Goal: Book appointment/travel/reservation

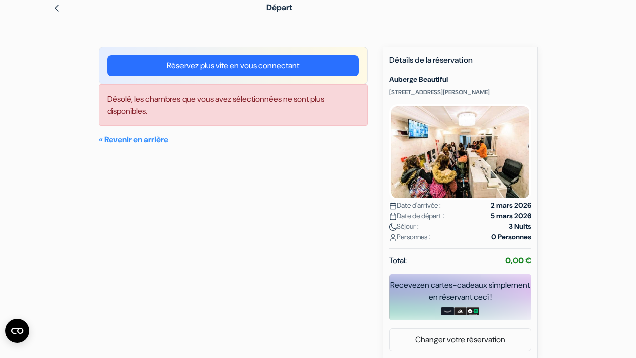
scroll to position [47, 0]
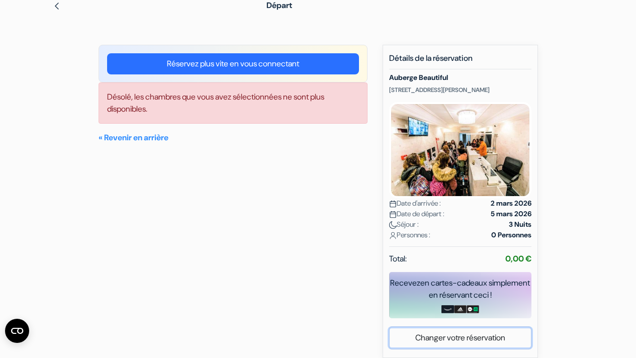
click at [471, 337] on link "Changer votre réservation" at bounding box center [460, 338] width 141 height 19
click at [57, 6] on img at bounding box center [57, 6] width 8 height 8
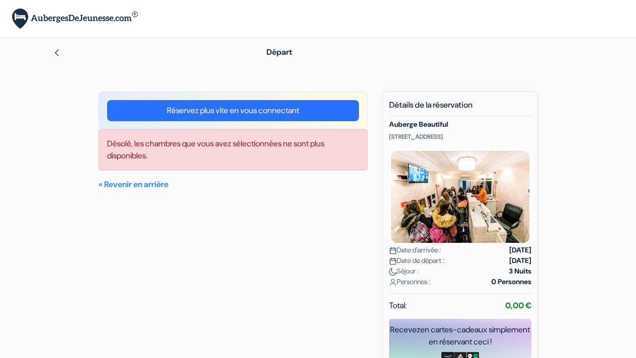
click at [55, 52] on img at bounding box center [57, 53] width 8 height 8
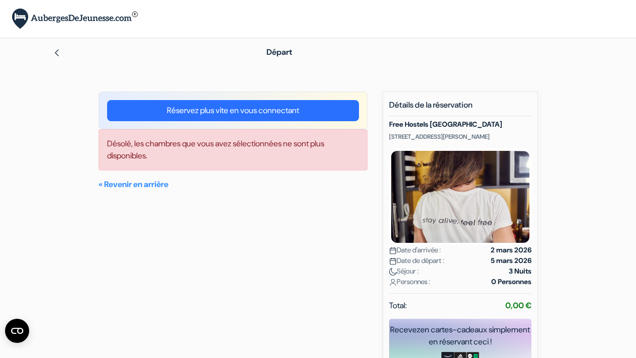
click at [491, 261] on strong "5 mars 2026" at bounding box center [511, 261] width 41 height 11
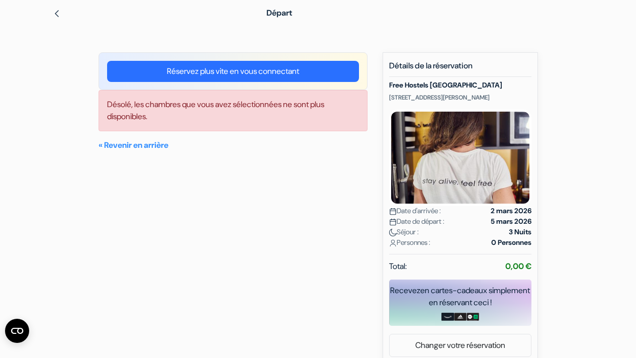
scroll to position [47, 0]
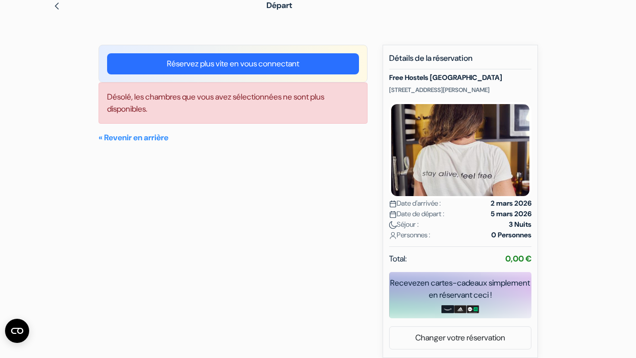
click at [245, 63] on link "Réservez plus vite en vous connectant" at bounding box center [233, 63] width 252 height 21
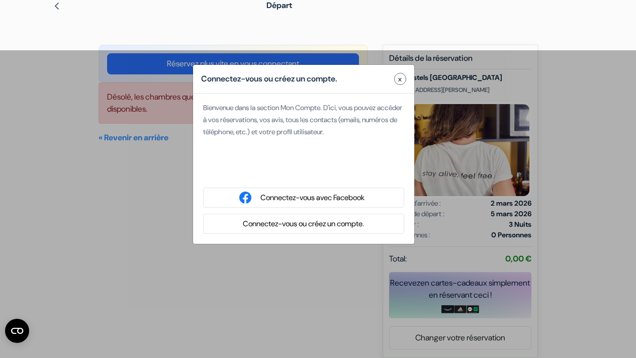
click at [403, 75] on button "x" at bounding box center [400, 79] width 12 height 12
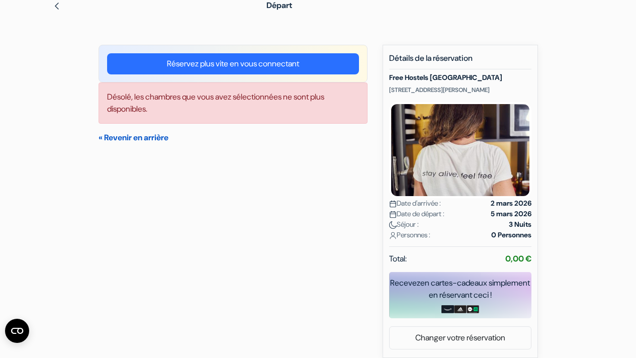
click at [160, 138] on link "« Revenir en arrière" at bounding box center [134, 137] width 70 height 11
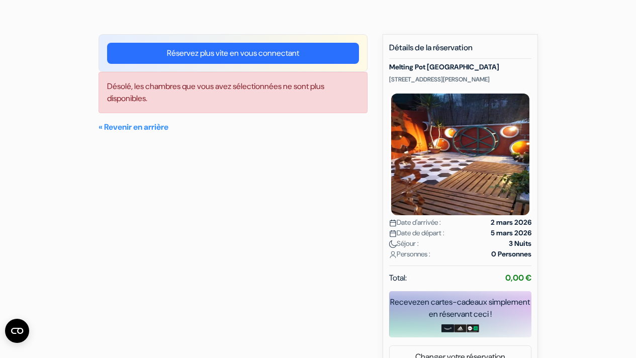
scroll to position [60, 0]
